Goal: Task Accomplishment & Management: Use online tool/utility

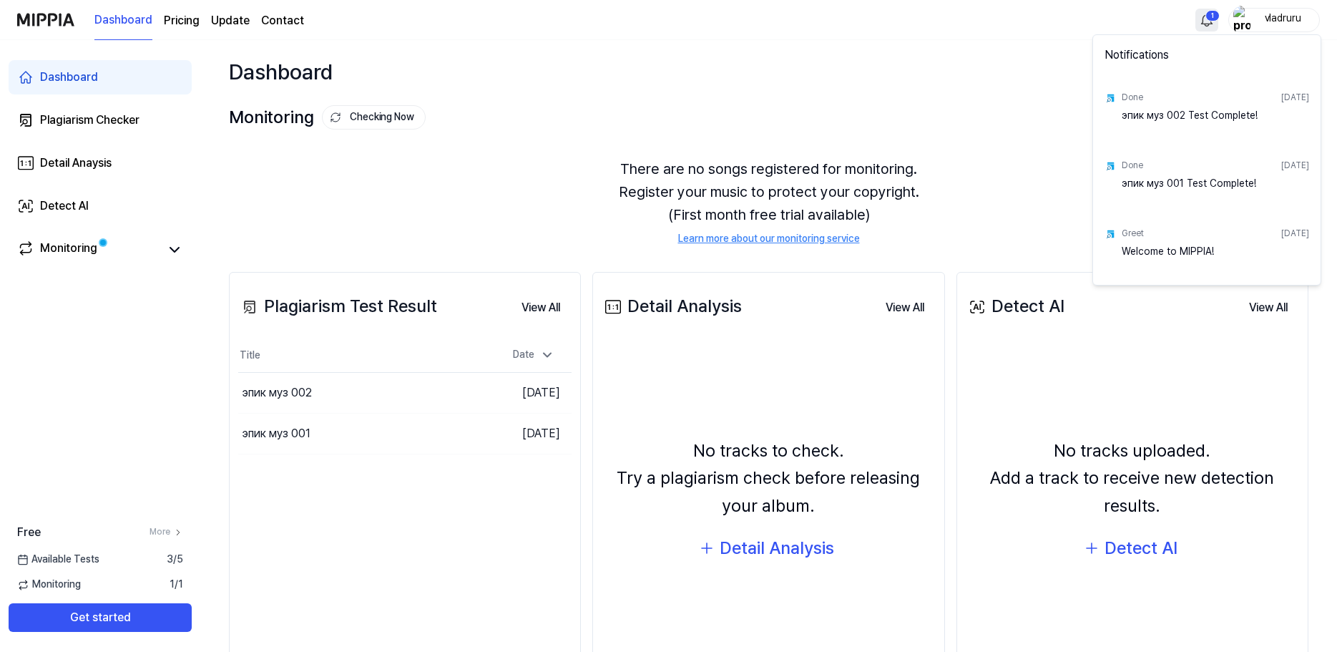
click at [1201, 18] on html "Dashboard Pricing Update Contact 1 vladruru Dashboard Plagiarism Checker Detail…" at bounding box center [668, 326] width 1337 height 652
click at [1207, 18] on html "Dashboard Pricing Update Contact vladruru Dashboard Plagiarism Checker Detail A…" at bounding box center [668, 326] width 1337 height 652
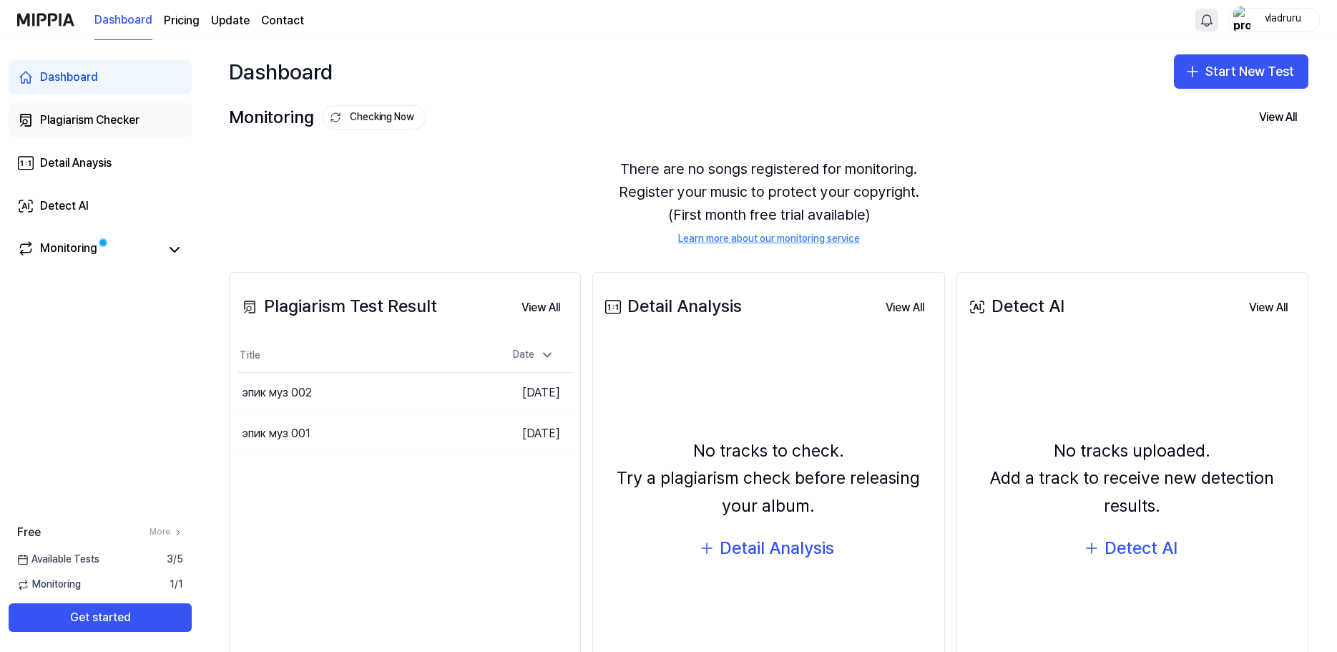
click at [114, 118] on div "Plagiarism Checker" at bounding box center [89, 120] width 99 height 17
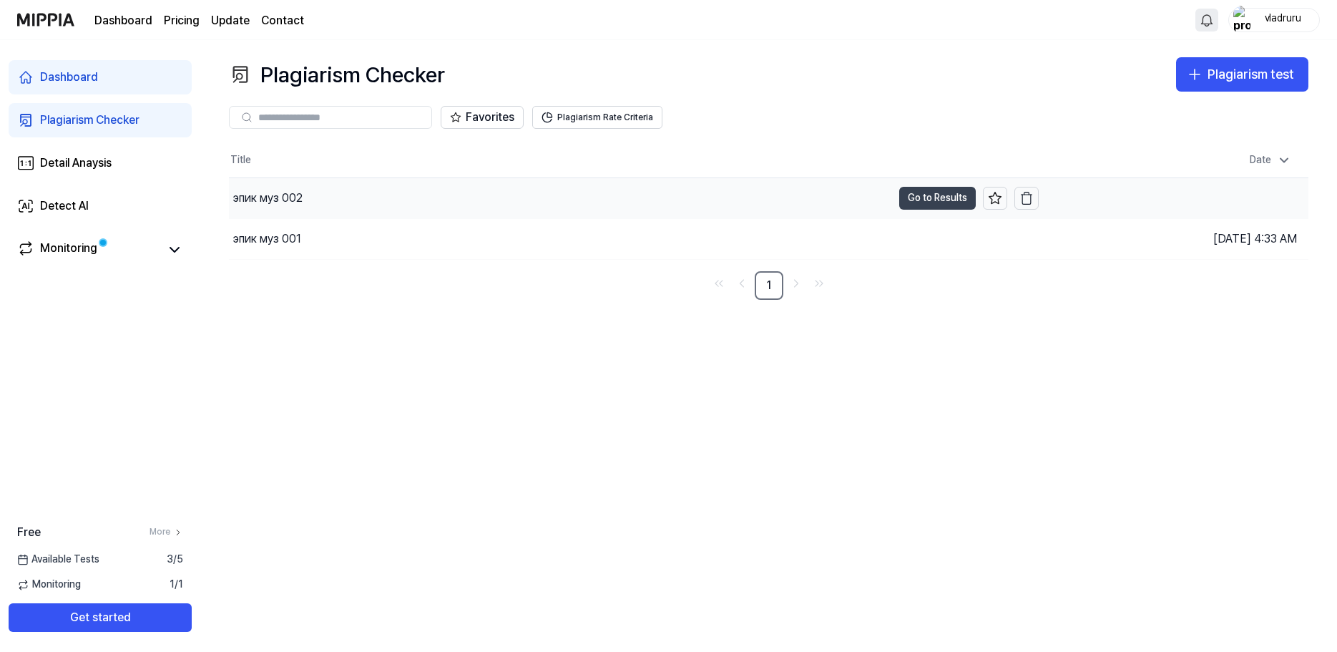
click at [923, 197] on button "Go to Results" at bounding box center [937, 198] width 77 height 23
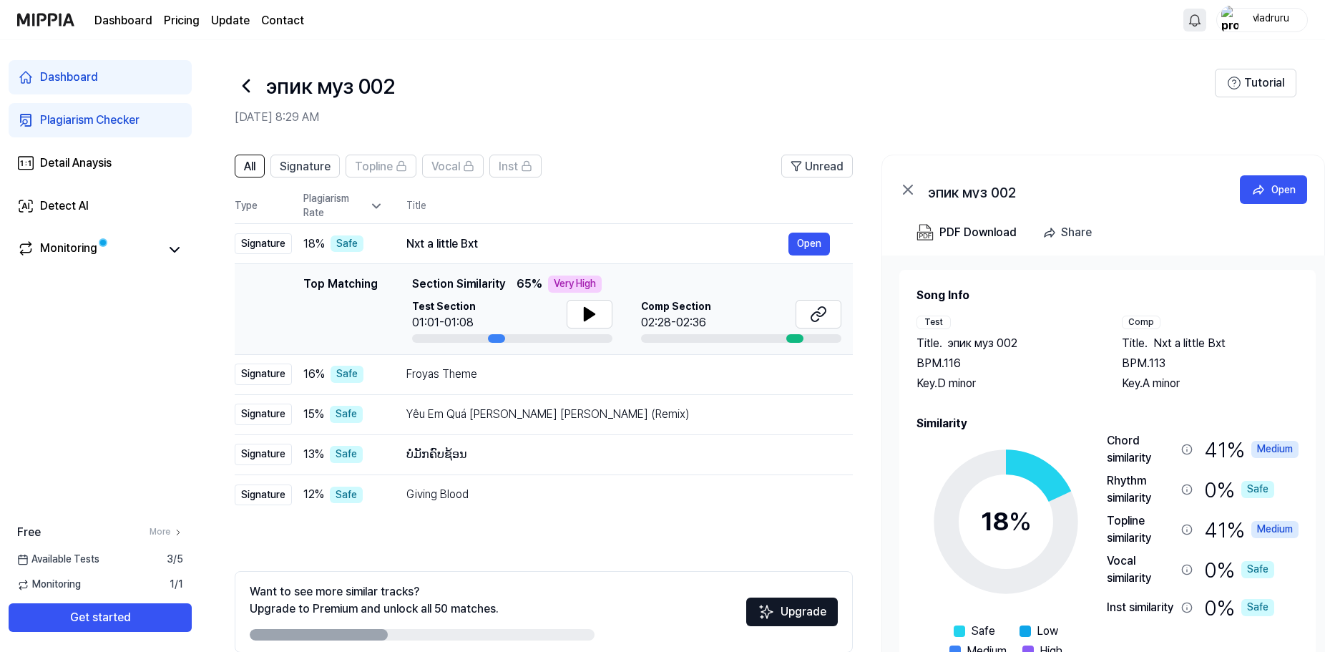
drag, startPoint x: 411, startPoint y: 280, endPoint x: 502, endPoint y: 288, distance: 91.2
click at [502, 288] on div "Top Matching Section Similarity 65 % Very High" at bounding box center [626, 283] width 429 height 17
drag, startPoint x: 502, startPoint y: 284, endPoint x: 517, endPoint y: 292, distance: 17.0
click at [517, 292] on div "Top Matching Section Similarity 65 % Very High" at bounding box center [626, 283] width 429 height 17
click at [589, 318] on icon at bounding box center [590, 314] width 10 height 13
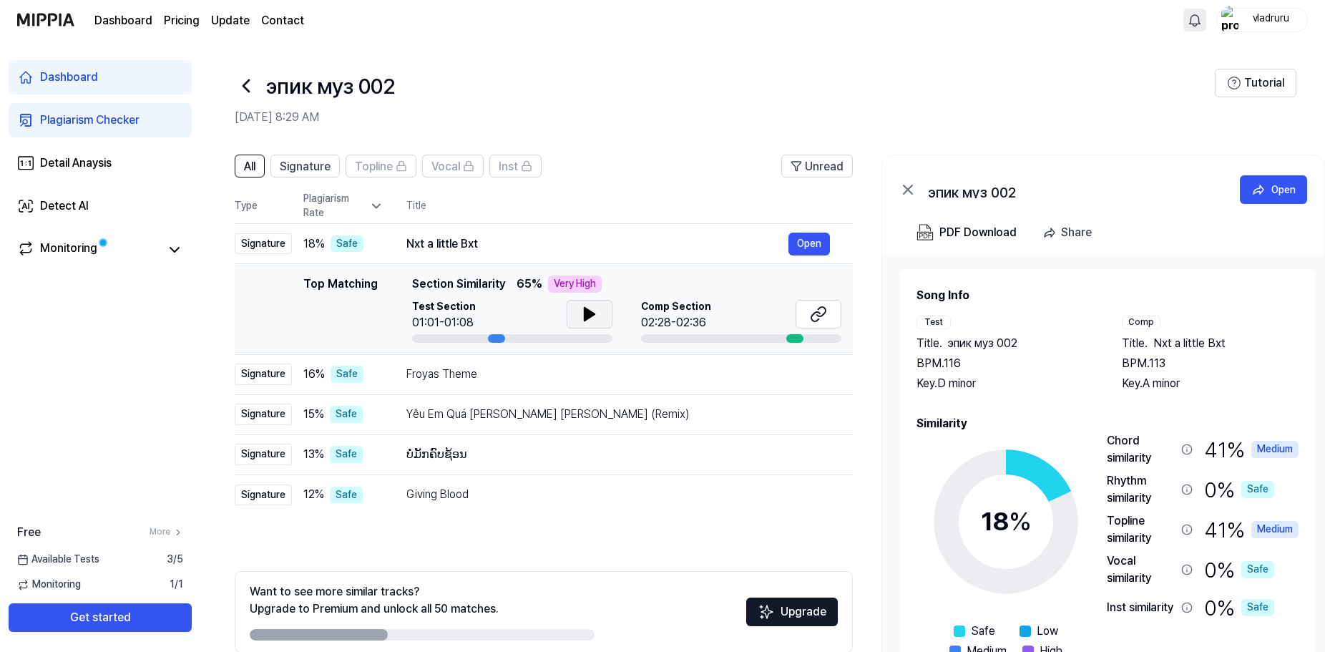
click at [592, 315] on icon at bounding box center [590, 314] width 10 height 13
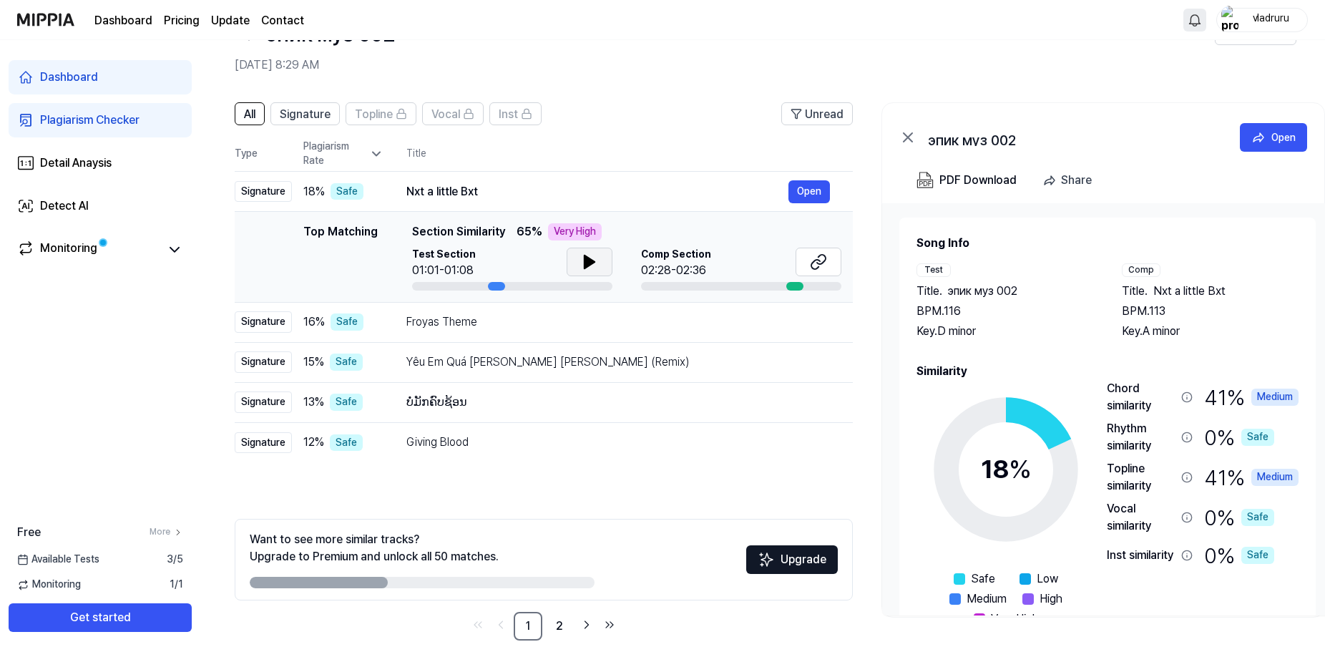
scroll to position [69, 0]
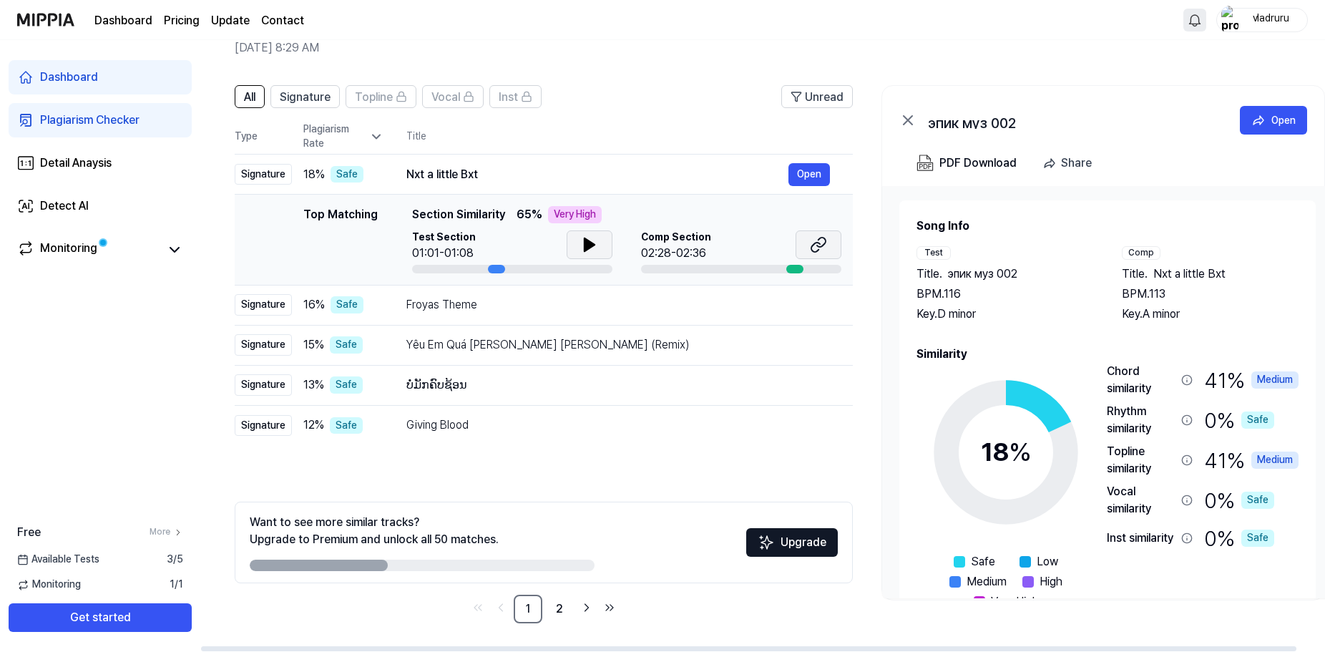
click at [817, 248] on icon at bounding box center [818, 244] width 17 height 17
click at [585, 239] on icon at bounding box center [590, 244] width 10 height 13
click at [672, 111] on header "All Signature Topline Vocal Inst Unread" at bounding box center [544, 102] width 618 height 34
click at [675, 70] on header "эпик муз 002 Aug 27, 2025, 8:29 AM Tutorial" at bounding box center [762, 21] width 1125 height 100
click at [804, 175] on button "Open" at bounding box center [808, 174] width 41 height 23
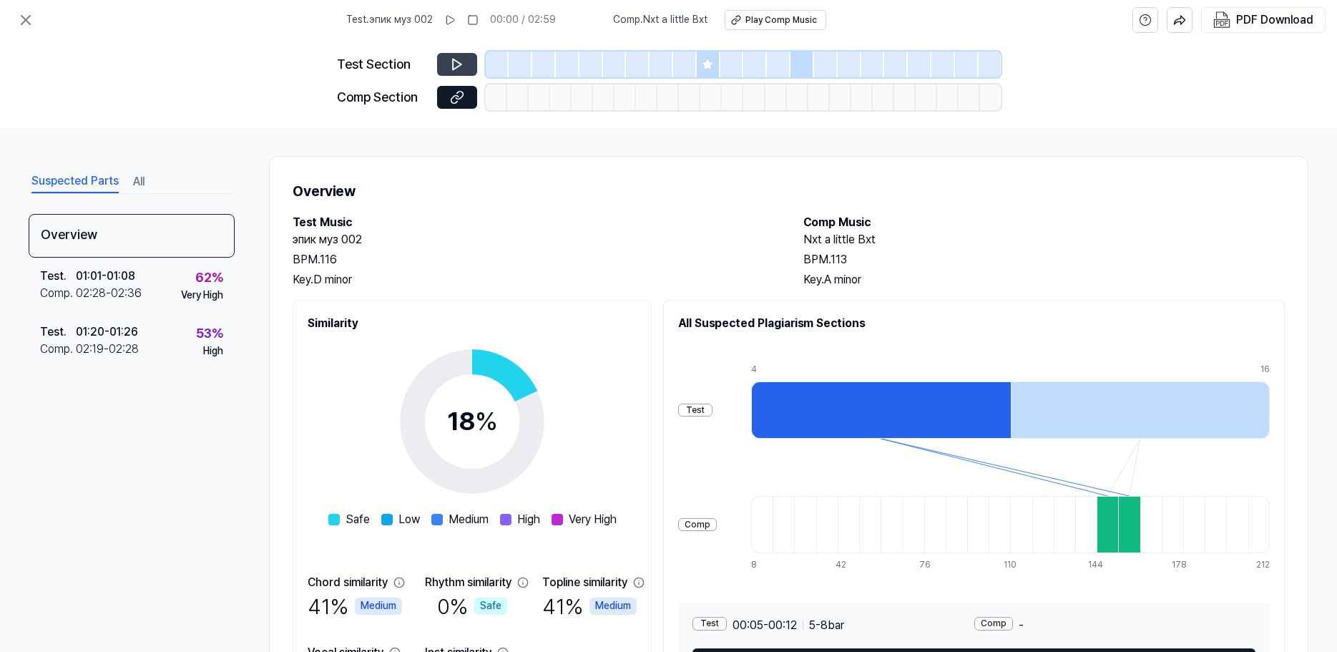
click at [467, 65] on button at bounding box center [457, 64] width 40 height 23
click at [24, 17] on icon at bounding box center [25, 20] width 9 height 9
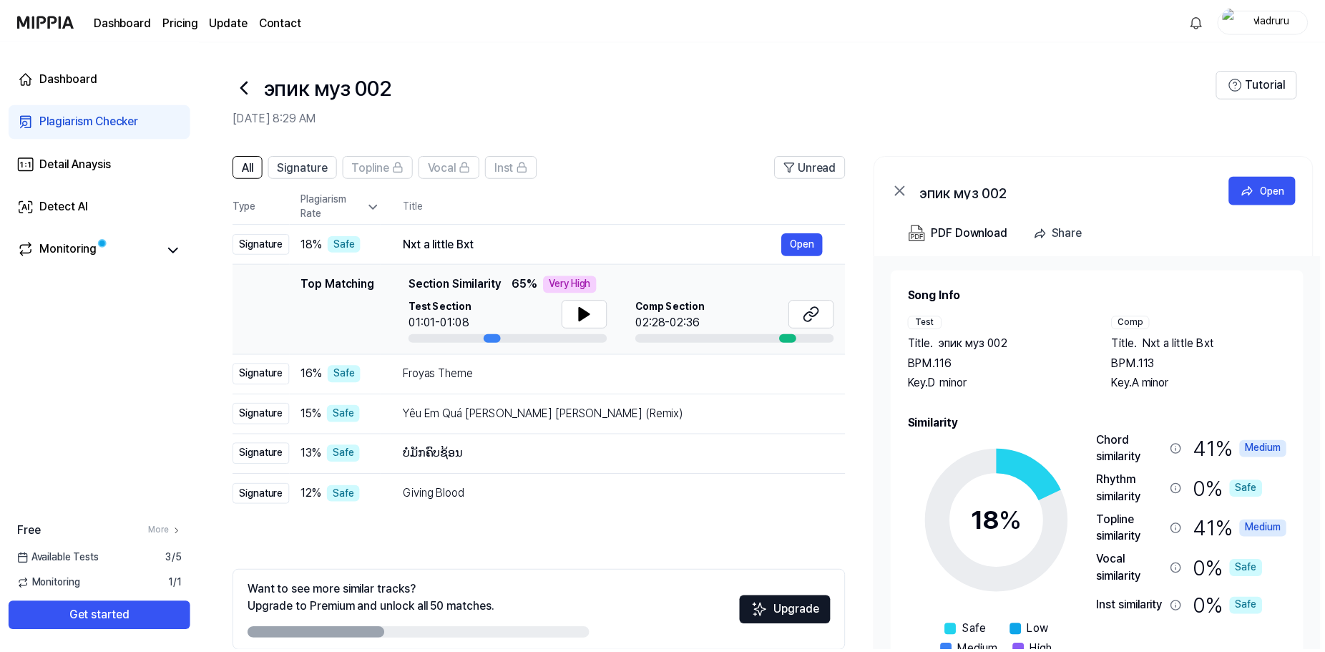
scroll to position [69, 0]
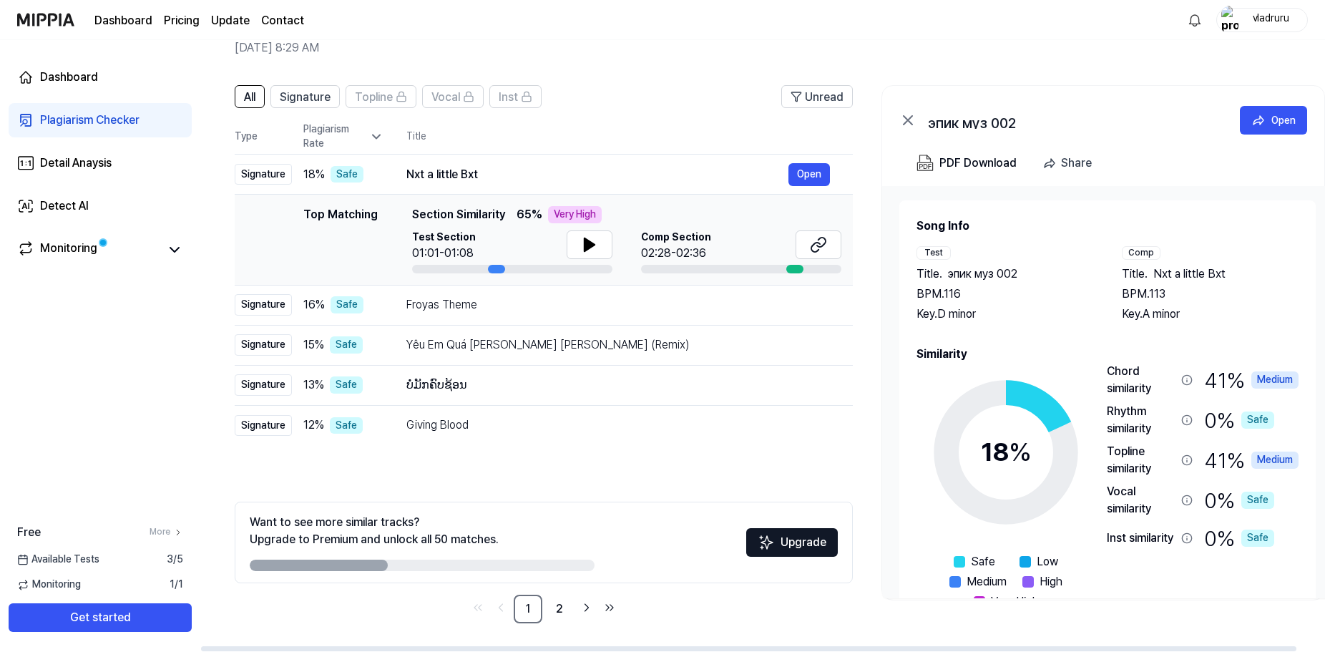
click at [1173, 101] on div "эпик муз 002 Open" at bounding box center [1103, 117] width 442 height 63
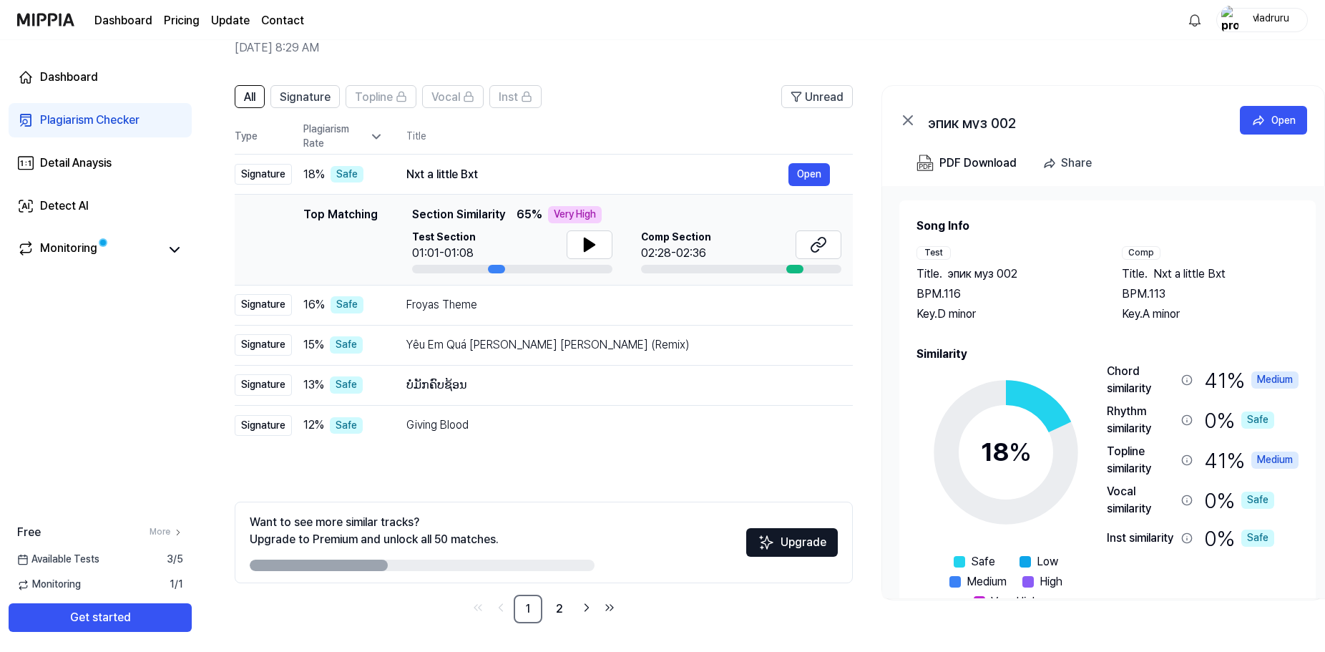
click at [69, 124] on div "Plagiarism Checker" at bounding box center [89, 120] width 99 height 17
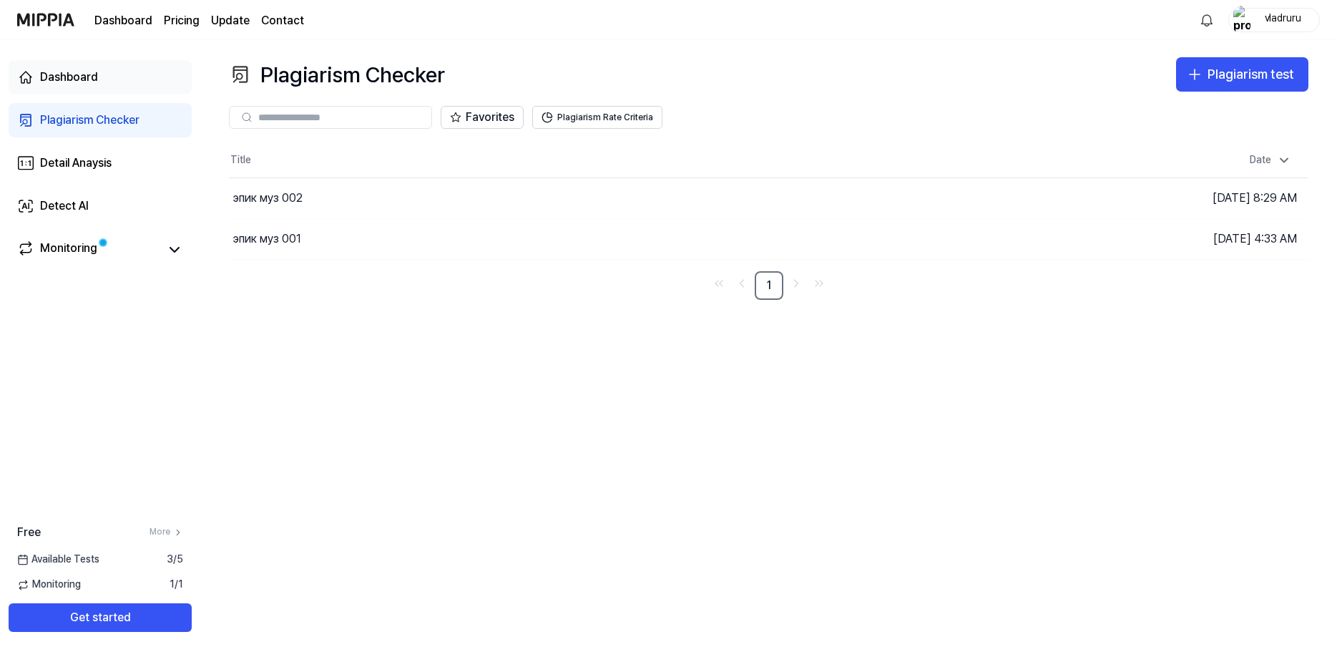
click at [62, 80] on div "Dashboard" at bounding box center [69, 77] width 58 height 17
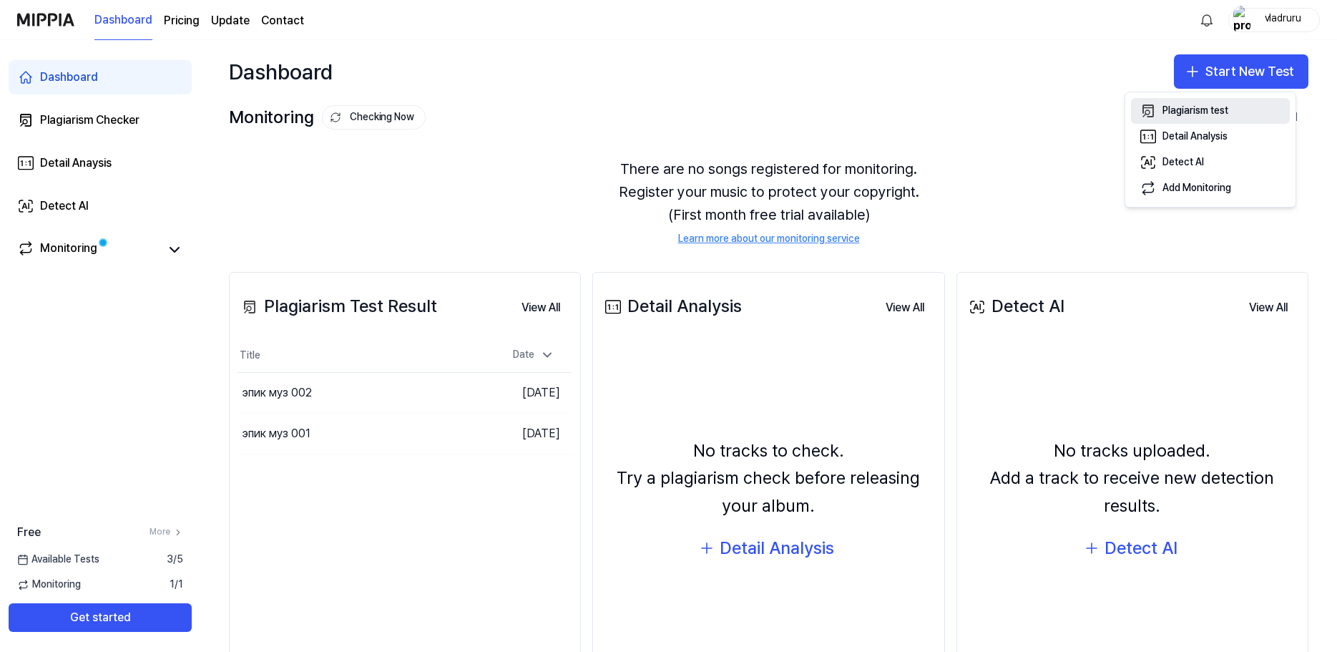
click at [1208, 111] on div "Plagiarism test" at bounding box center [1196, 111] width 66 height 14
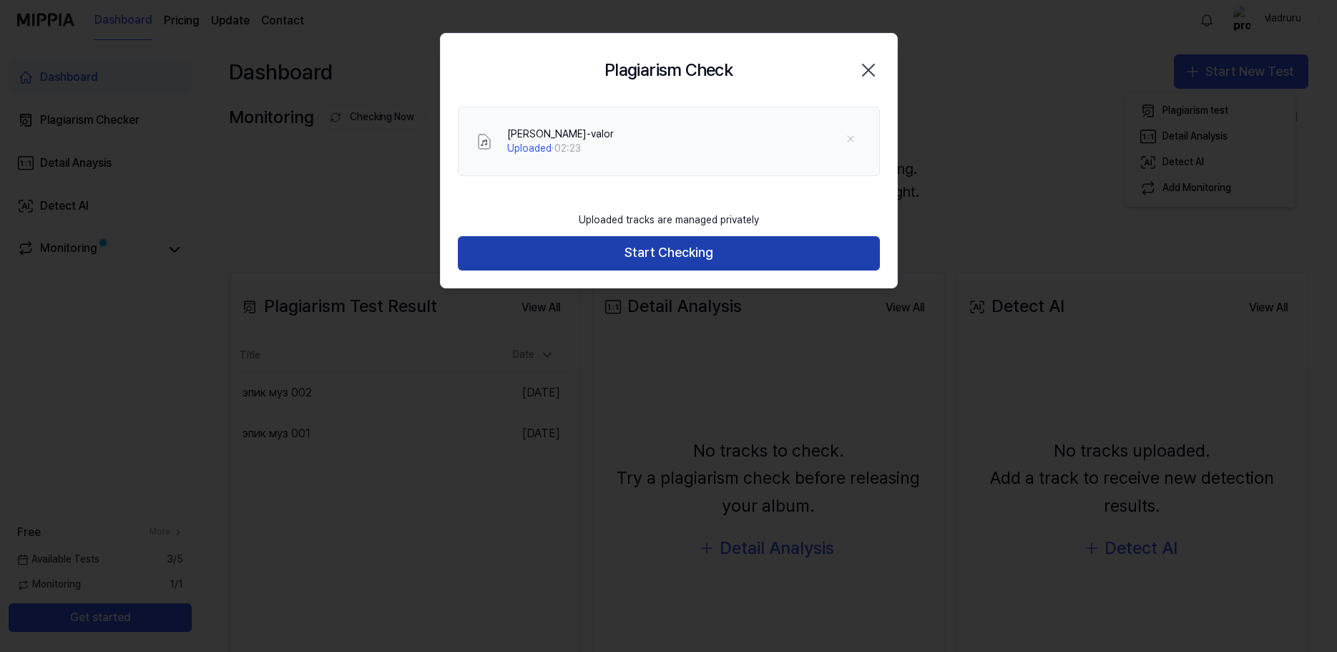
click at [653, 263] on button "Start Checking" at bounding box center [669, 253] width 422 height 34
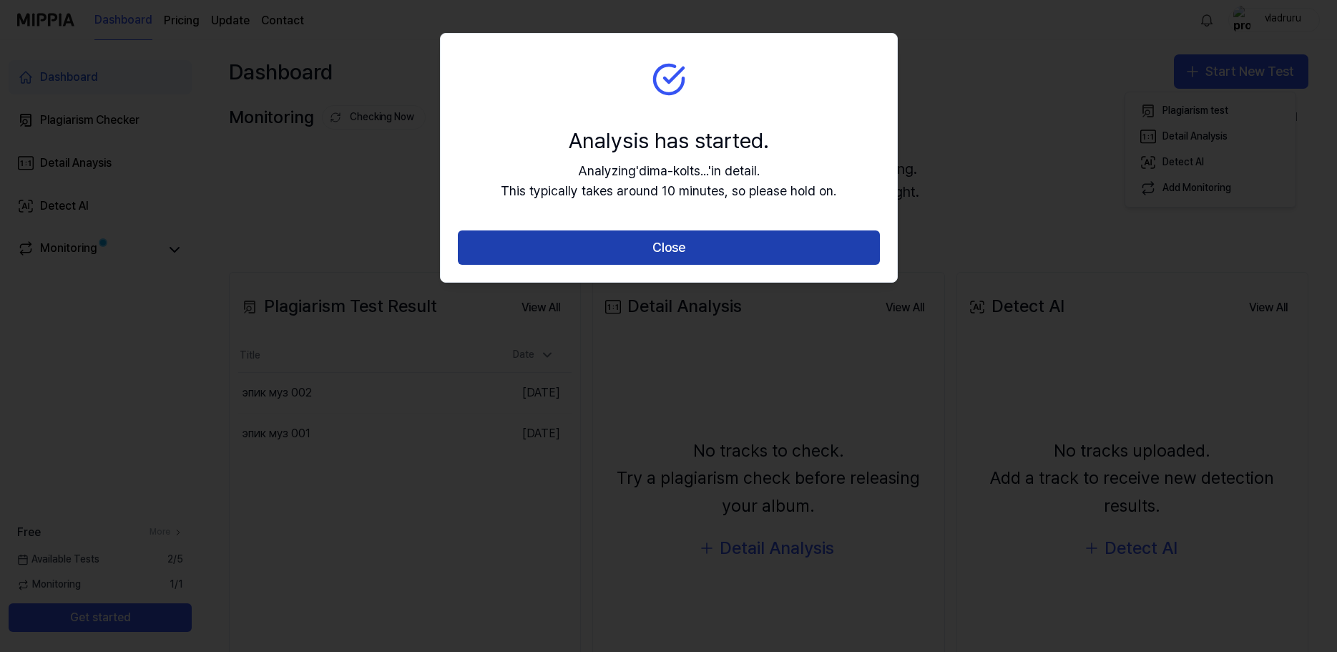
click at [683, 247] on button "Close" at bounding box center [669, 247] width 422 height 34
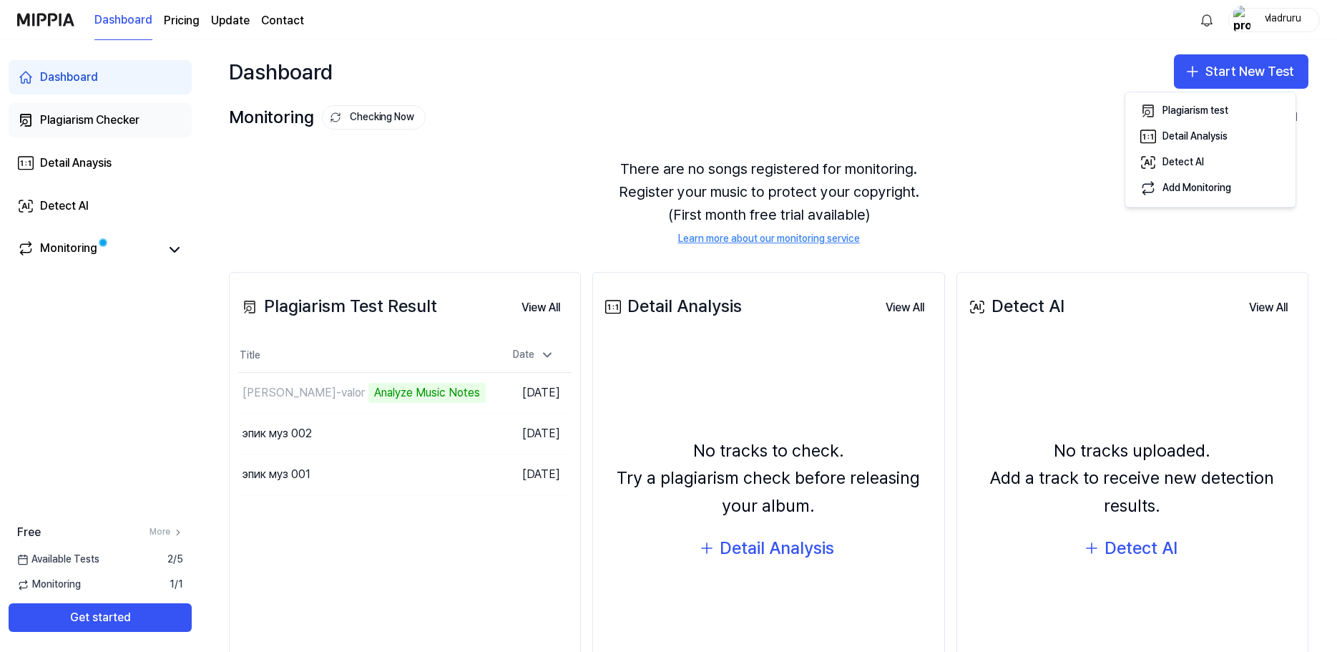
click at [107, 122] on div "Plagiarism Checker" at bounding box center [89, 120] width 99 height 17
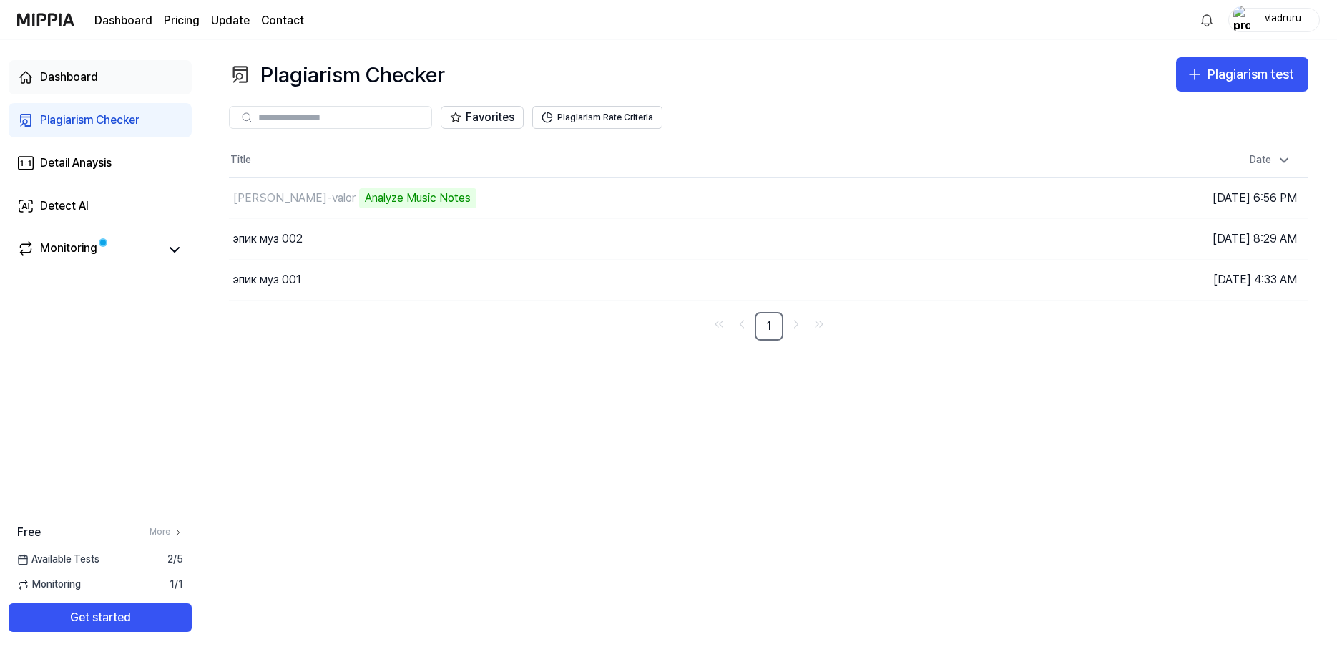
click at [72, 70] on div "Dashboard" at bounding box center [69, 77] width 58 height 17
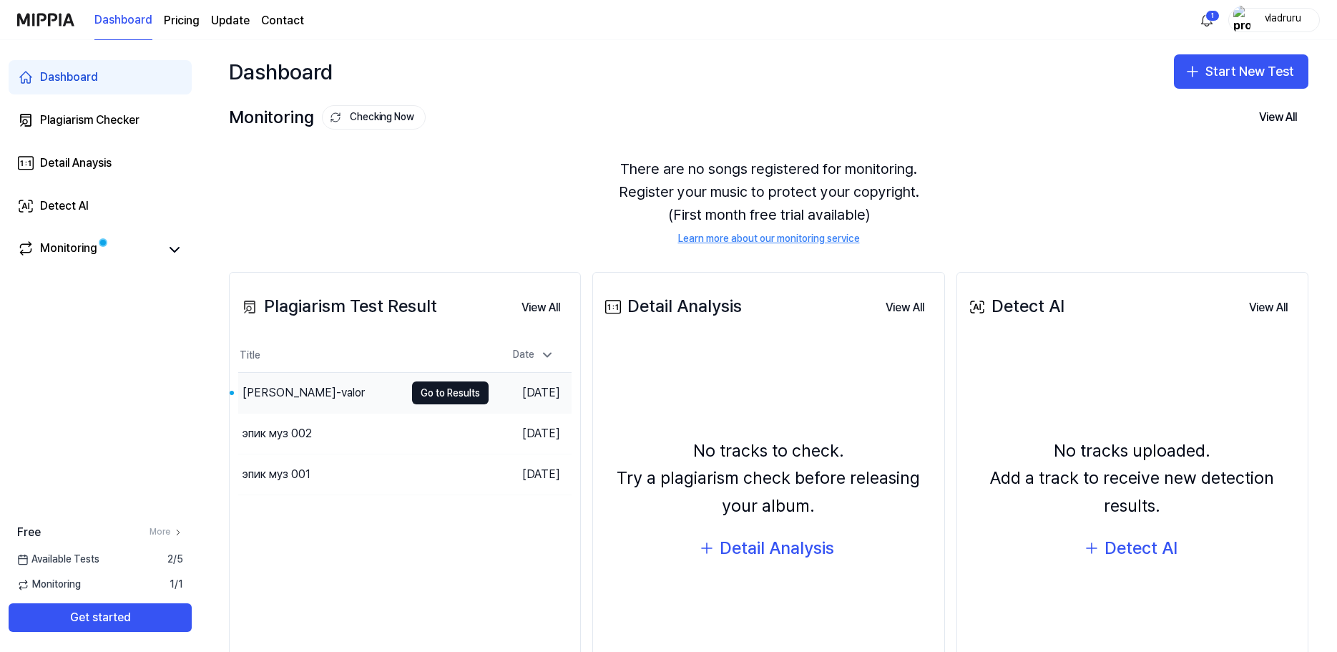
click at [293, 397] on div "[PERSON_NAME]-valor" at bounding box center [304, 392] width 122 height 17
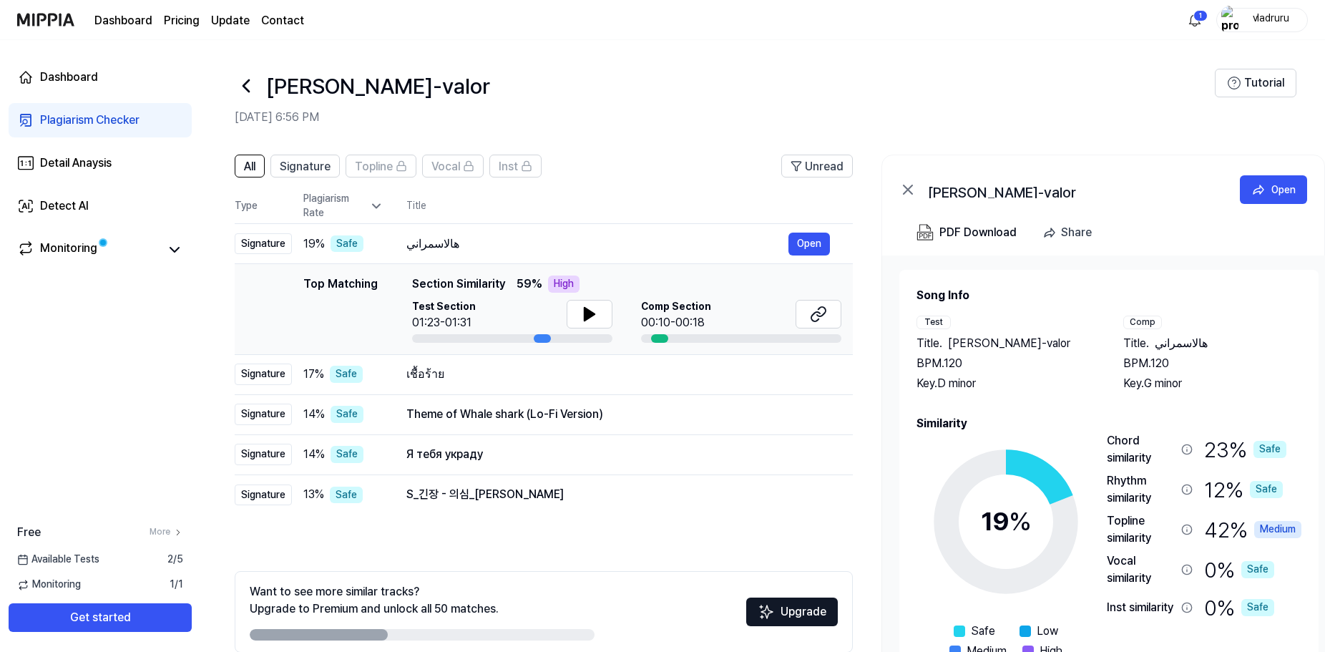
click at [661, 92] on div "[PERSON_NAME]-valor" at bounding box center [725, 86] width 980 height 34
click at [581, 311] on icon at bounding box center [589, 314] width 17 height 17
click at [585, 314] on icon at bounding box center [590, 314] width 10 height 13
click at [587, 313] on icon at bounding box center [590, 314] width 10 height 13
click at [173, 534] on icon at bounding box center [178, 532] width 10 height 10
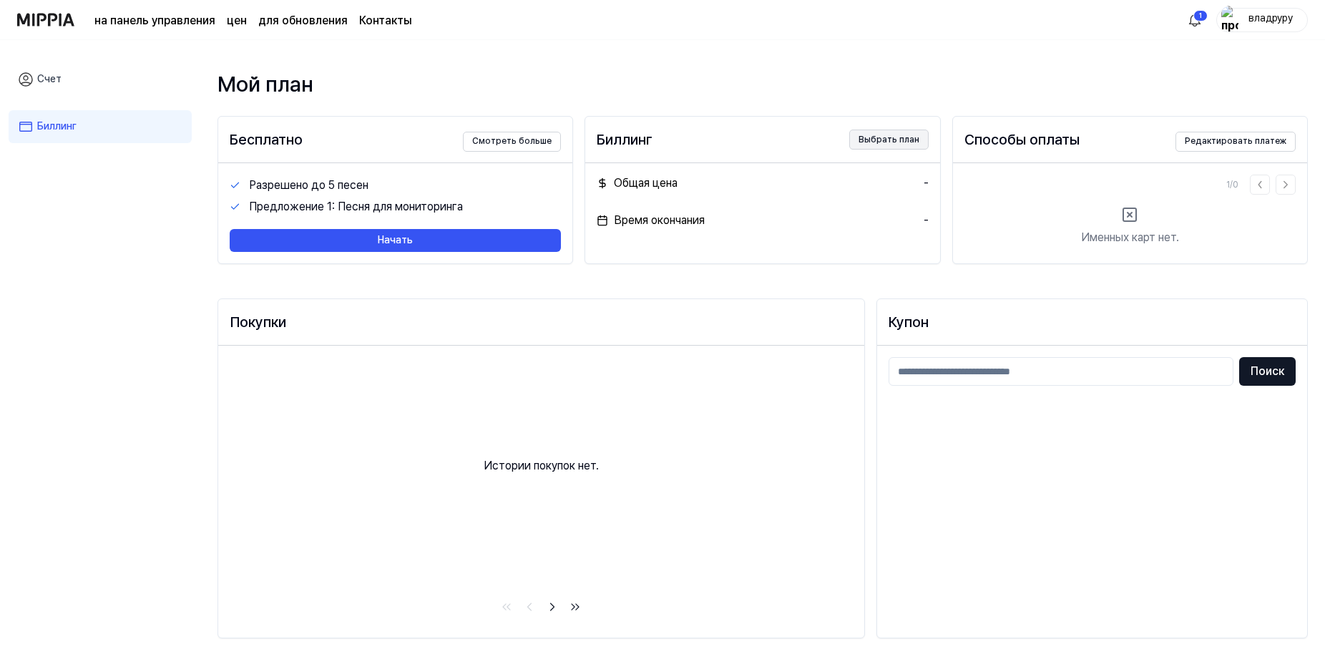
click at [888, 140] on button "Выбрать план" at bounding box center [888, 140] width 79 height 20
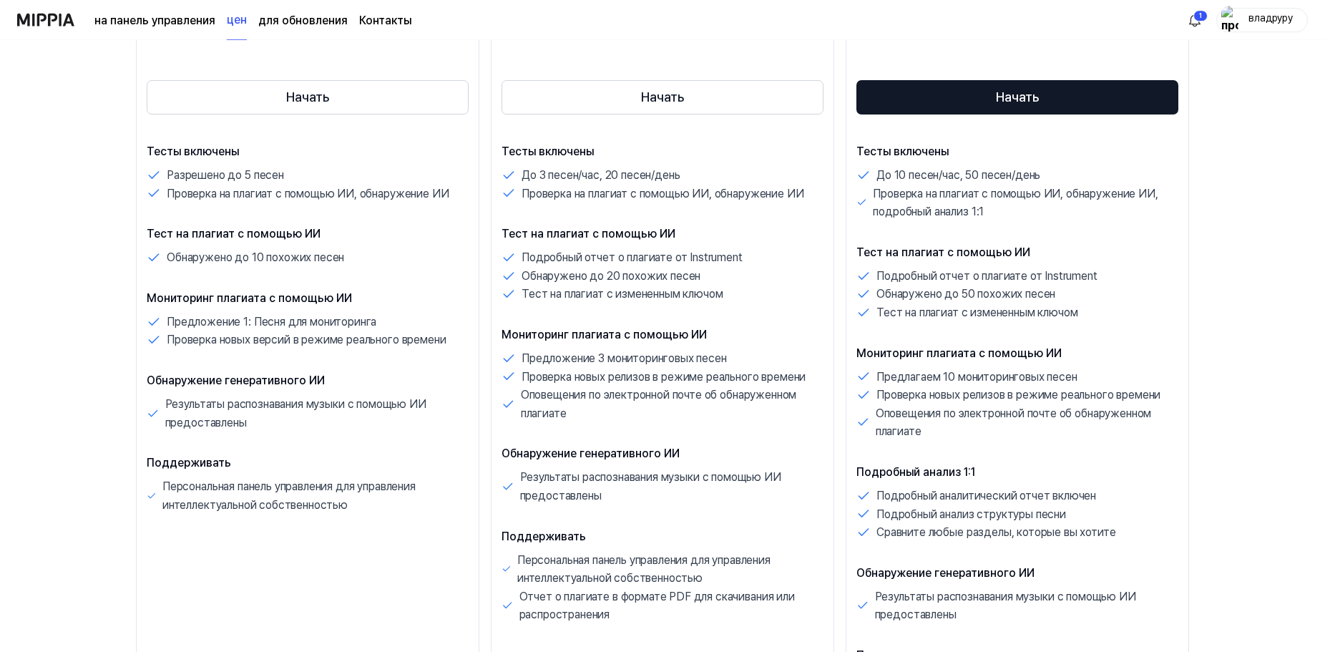
scroll to position [292, 0]
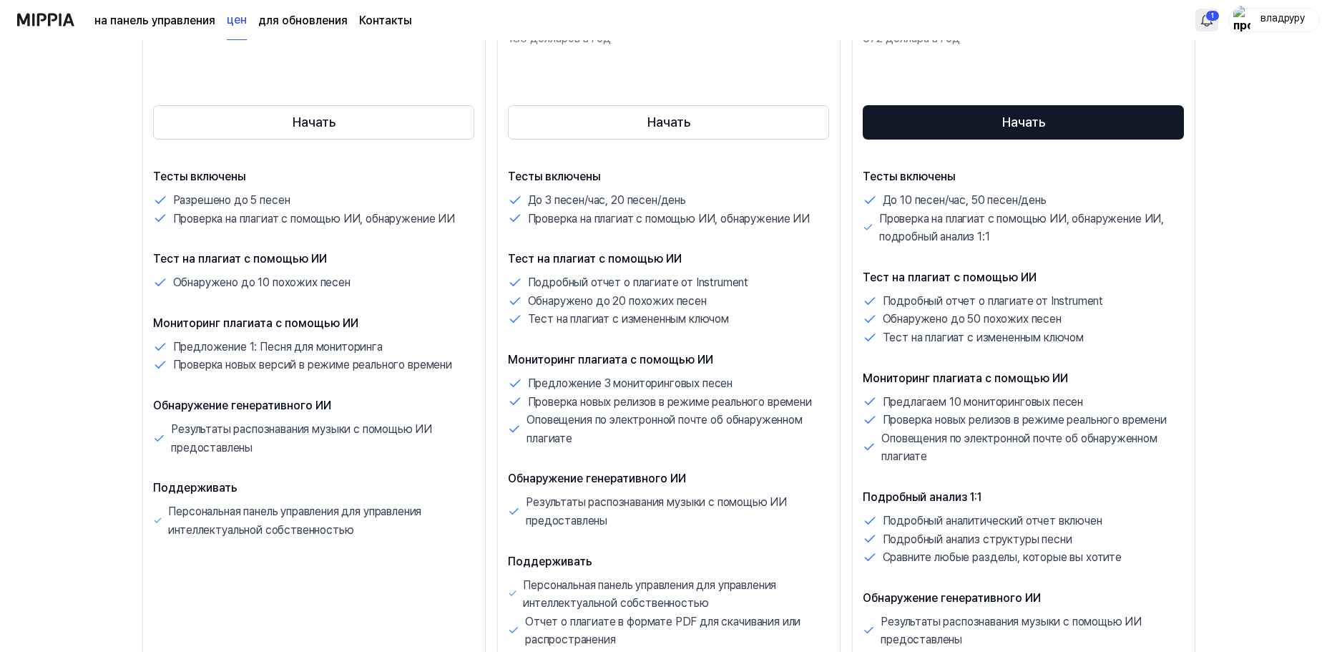
click at [1194, 20] on html "на панель управления цен для обновления Контакты 1 владруру Начните защищать св…" at bounding box center [668, 34] width 1337 height 652
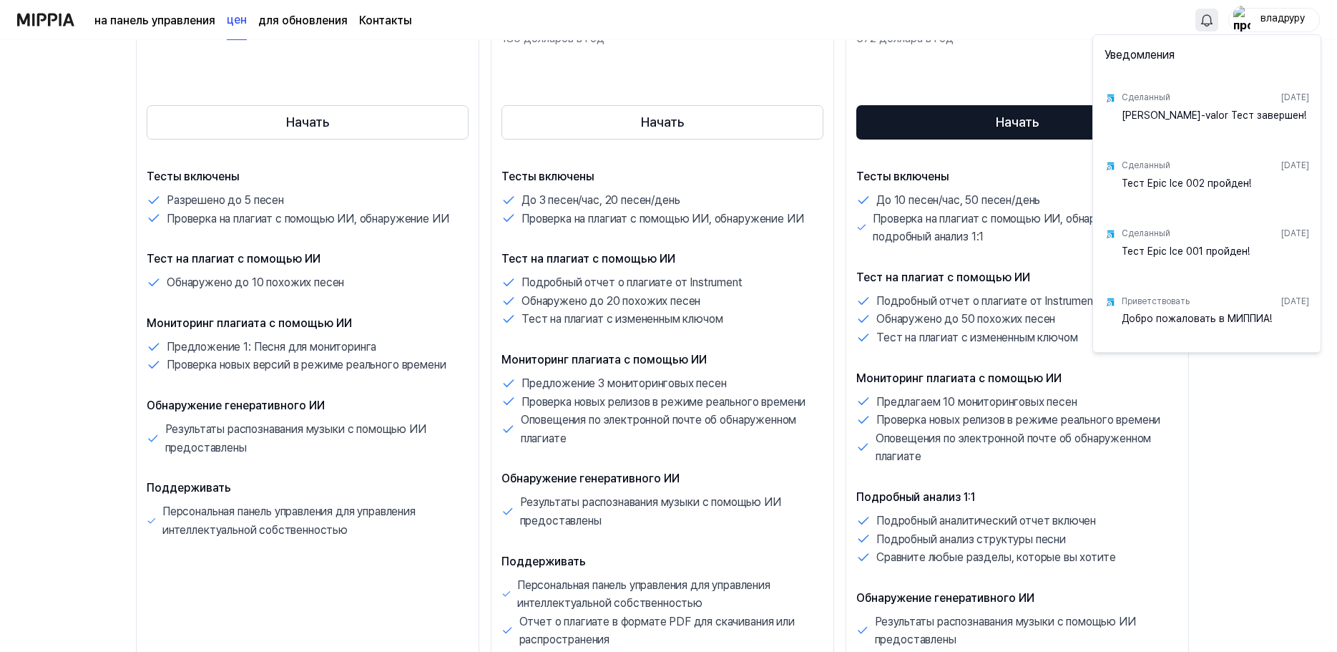
click at [1208, 21] on html "на панель управления цен для обновления Контакты владруру Начните защищать свою…" at bounding box center [668, 34] width 1337 height 652
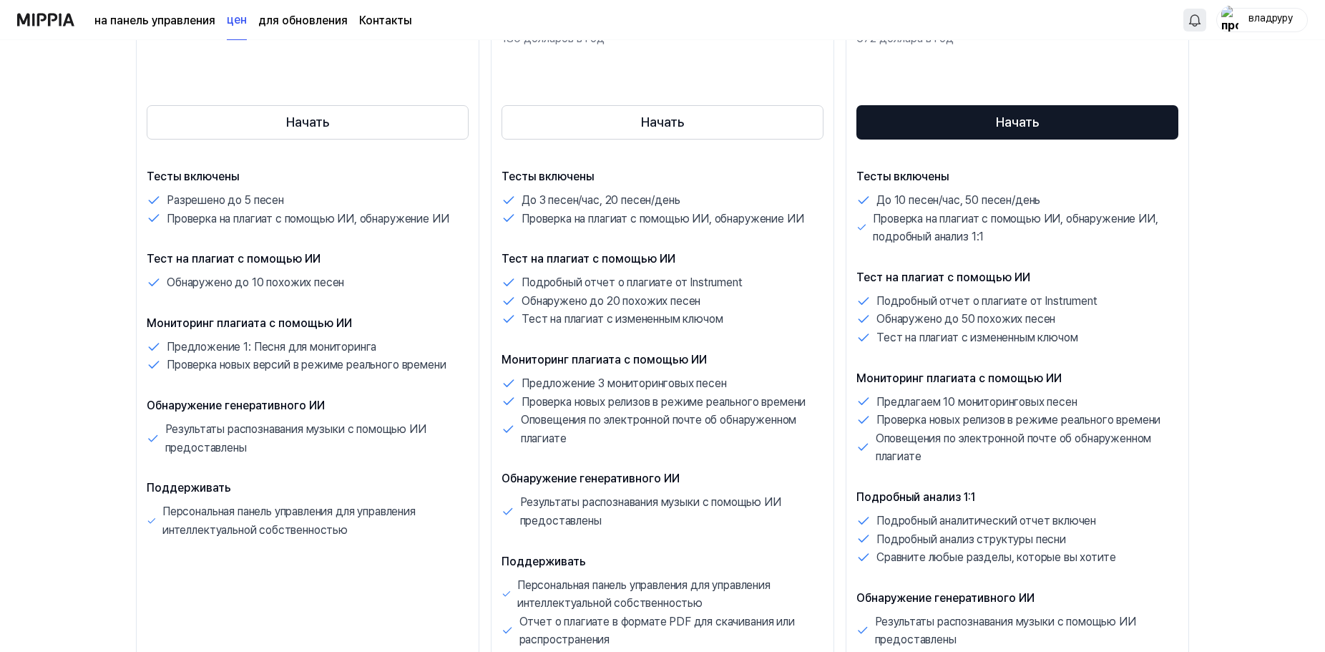
scroll to position [0, 0]
